Goal: Find contact information

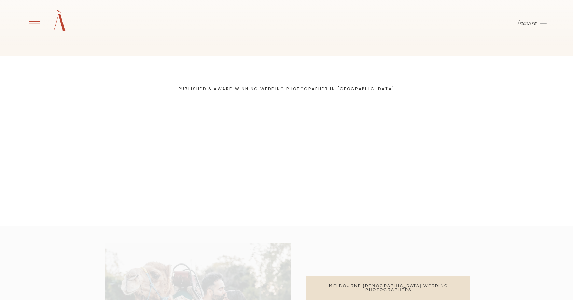
scroll to position [2084, 0]
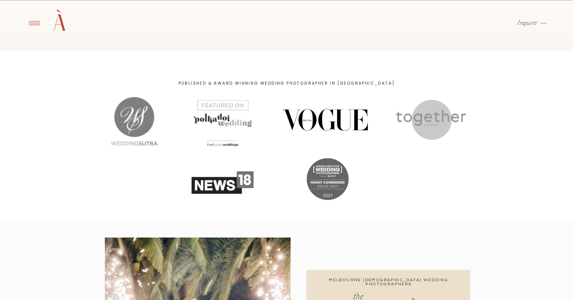
click at [141, 144] on div at bounding box center [134, 123] width 67 height 65
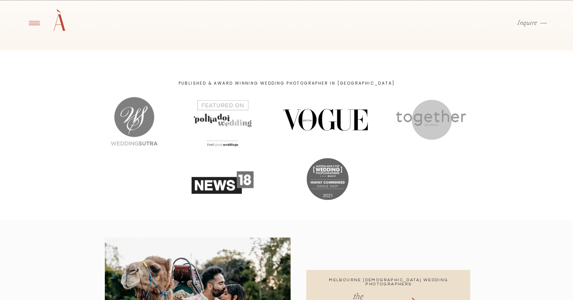
drag, startPoint x: 112, startPoint y: 145, endPoint x: 164, endPoint y: 147, distance: 52.6
click at [164, 147] on div at bounding box center [134, 123] width 67 height 65
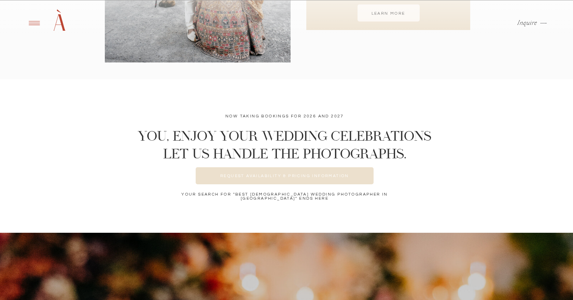
scroll to position [2774, 0]
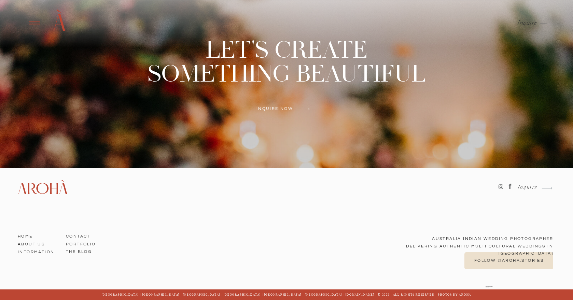
click at [82, 234] on h3 "Contact" at bounding box center [85, 235] width 39 height 6
